Goal: Navigation & Orientation: Find specific page/section

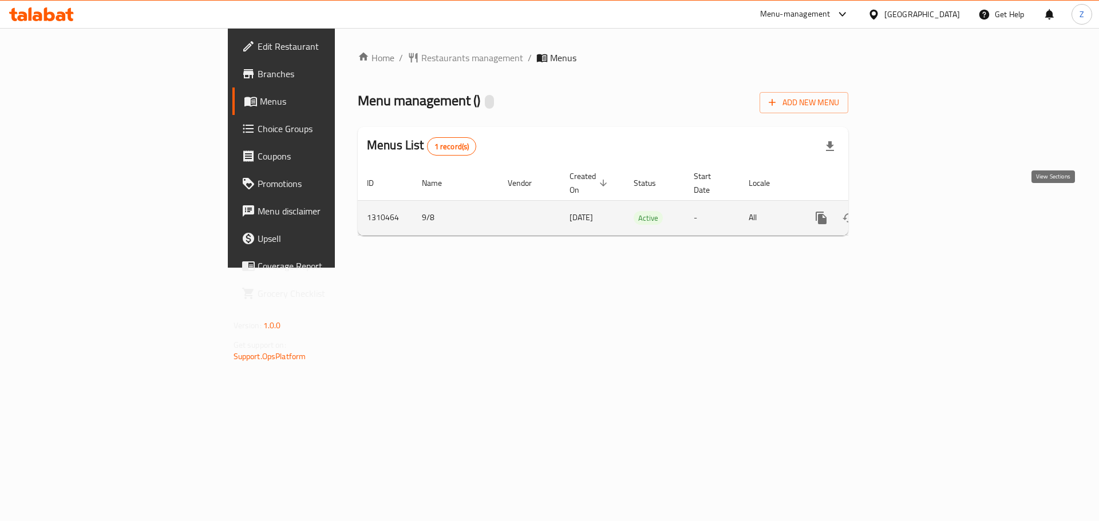
click at [911, 211] on icon "enhanced table" at bounding box center [904, 218] width 14 height 14
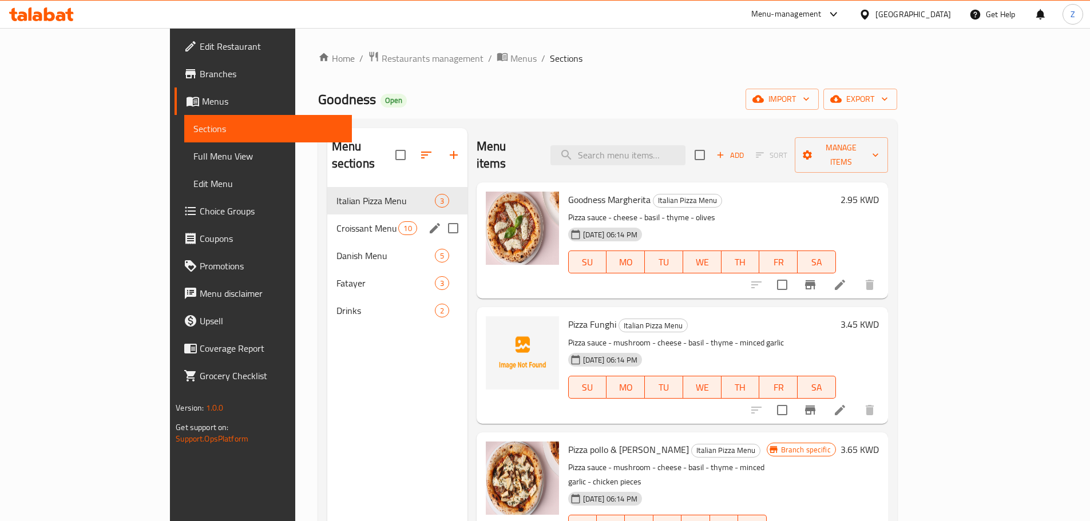
click at [327, 215] on div "Croissant Menu 10" at bounding box center [397, 228] width 140 height 27
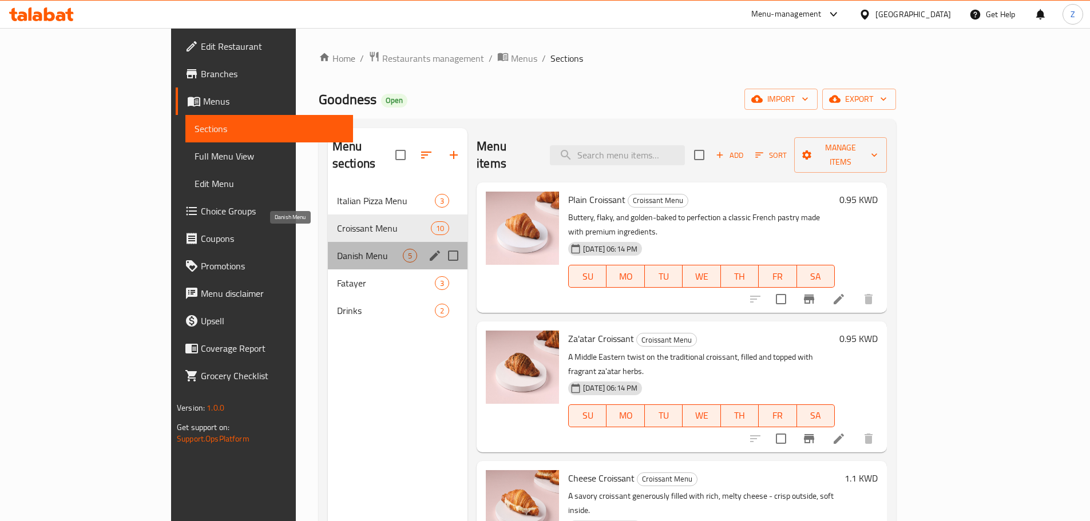
click at [337, 249] on span "Danish Menu" at bounding box center [370, 256] width 66 height 14
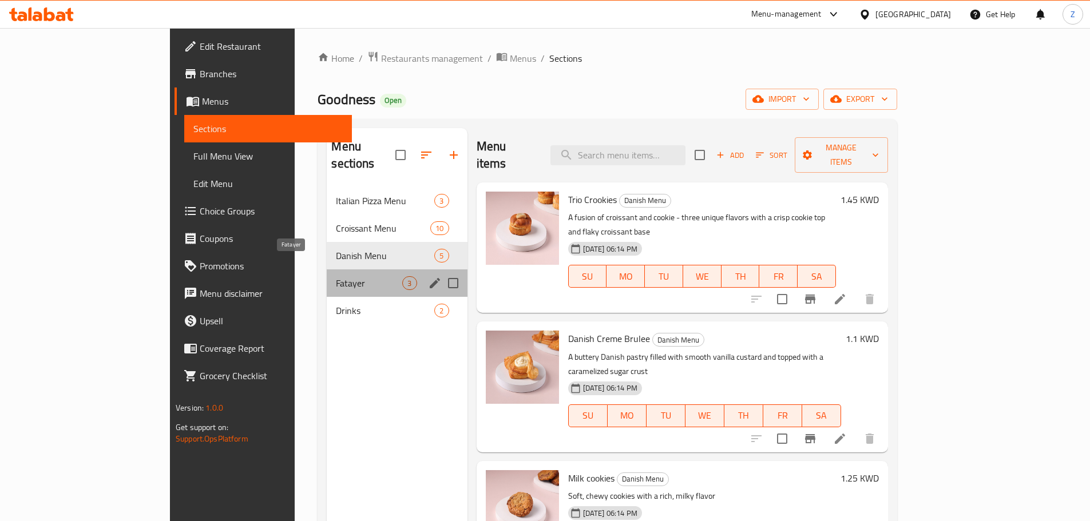
click at [336, 276] on span "Fatayer" at bounding box center [369, 283] width 66 height 14
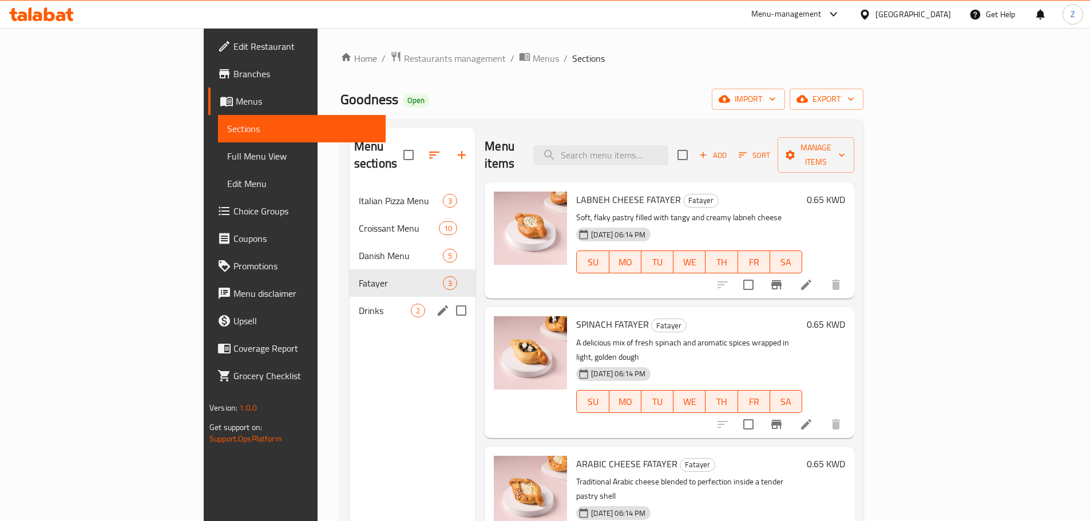
click at [350, 297] on div "Drinks 2" at bounding box center [413, 310] width 126 height 27
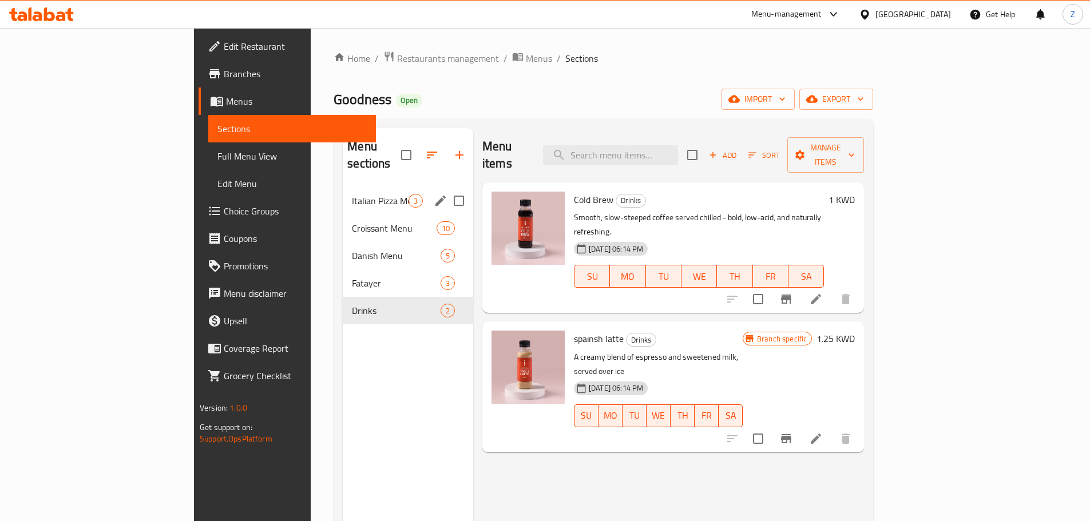
click at [343, 187] on div "Italian Pizza Menu 3" at bounding box center [408, 200] width 130 height 27
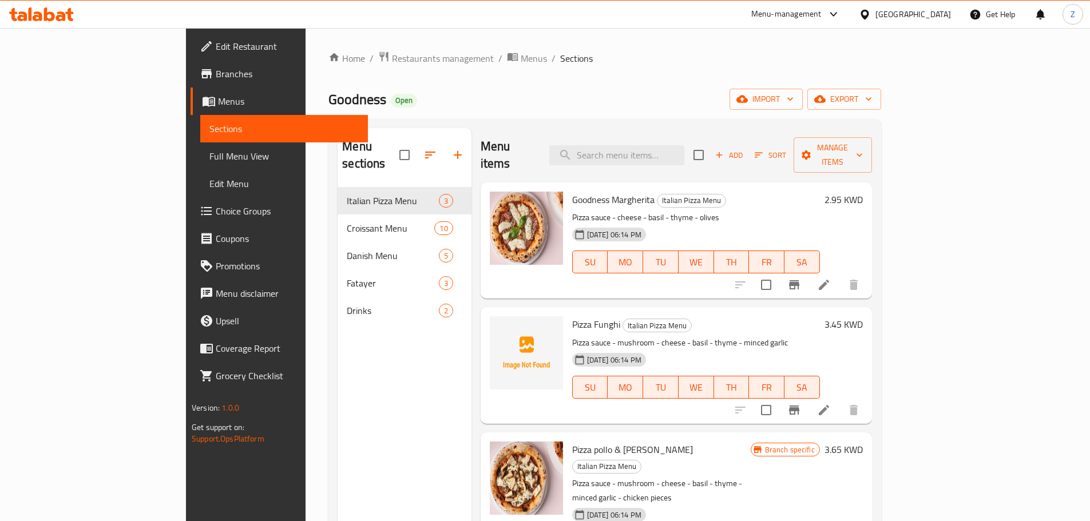
click at [216, 68] on span "Branches" at bounding box center [287, 74] width 143 height 14
